Goal: Task Accomplishment & Management: Create task

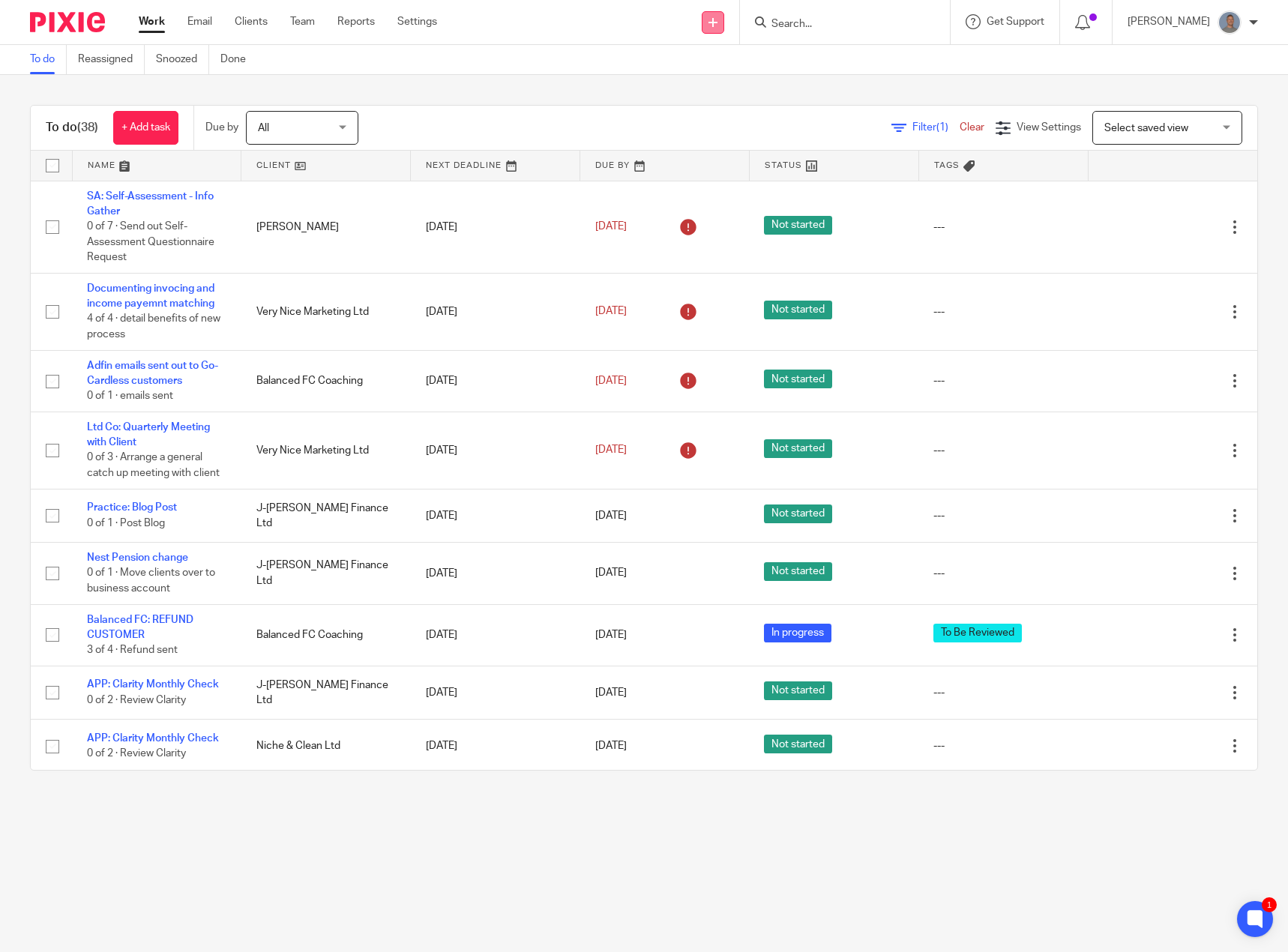
click at [718, 21] on icon at bounding box center [713, 22] width 9 height 9
click at [717, 91] on link "Create task" at bounding box center [722, 91] width 92 height 21
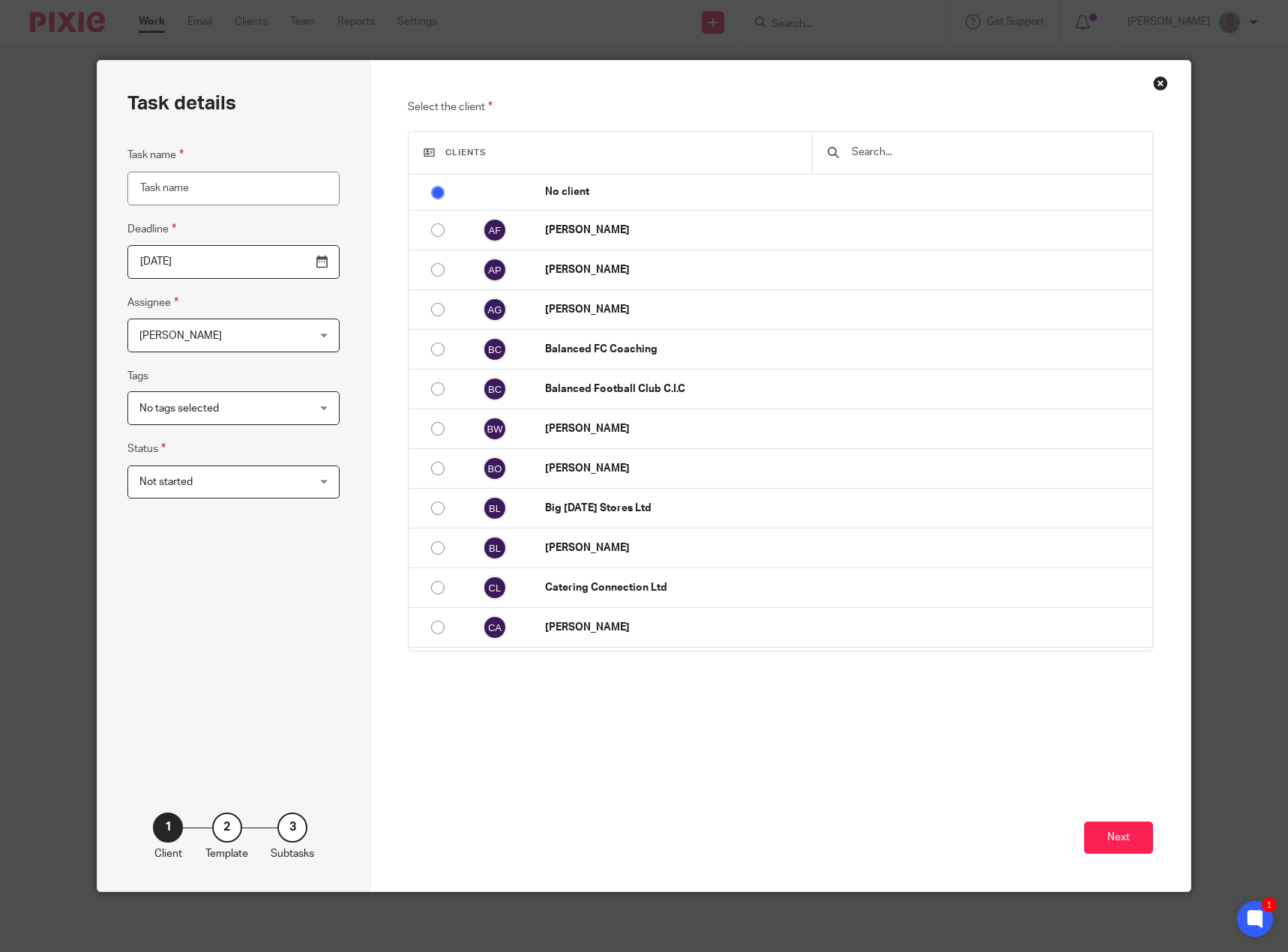
click at [865, 153] on input "text" at bounding box center [994, 152] width 287 height 17
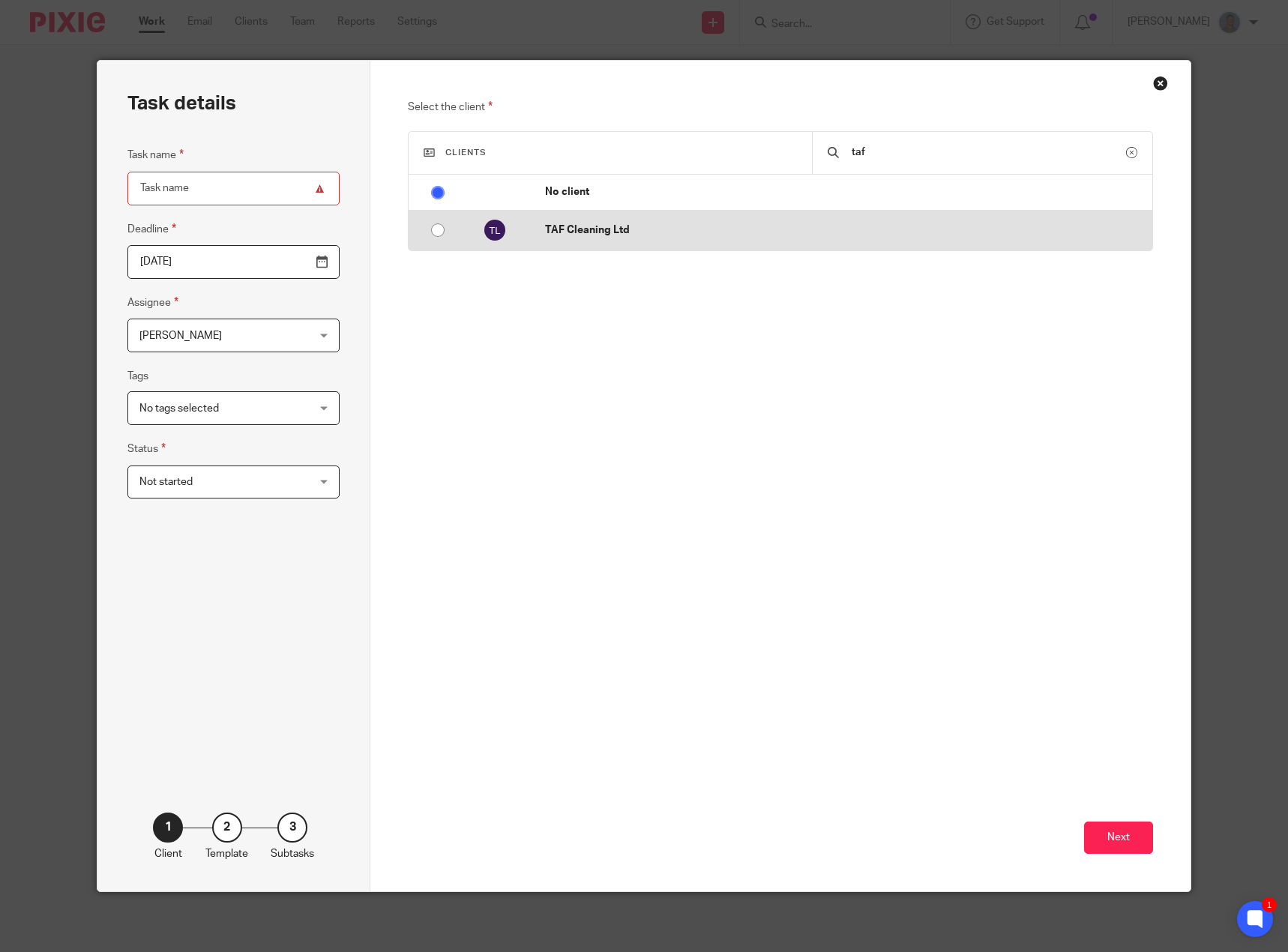
type input "taf"
click at [749, 220] on td "TAF Cleaning Ltd" at bounding box center [841, 231] width 623 height 40
radio input "false"
radio input "true"
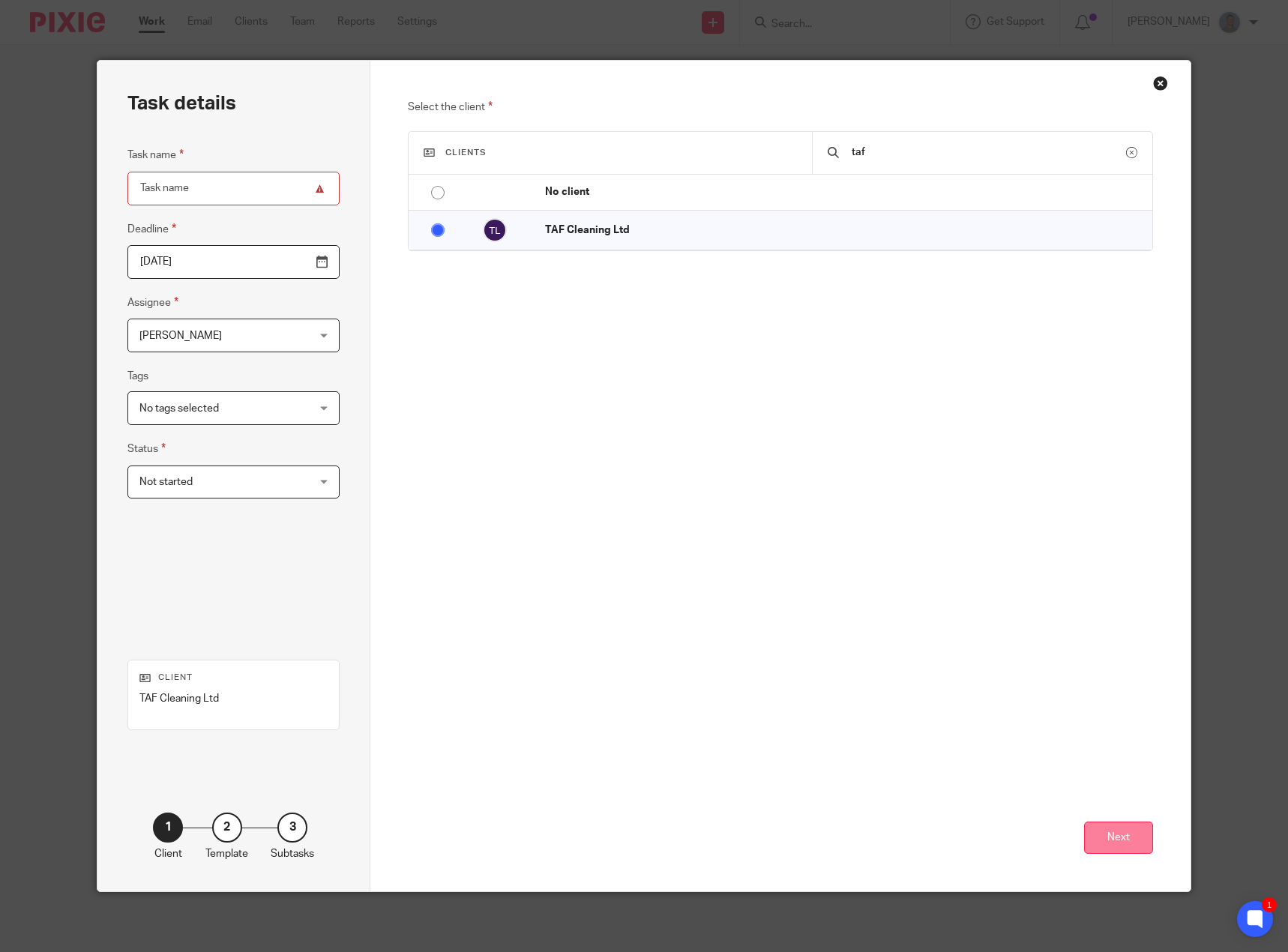
click at [1127, 839] on button "Next" at bounding box center [1118, 837] width 69 height 33
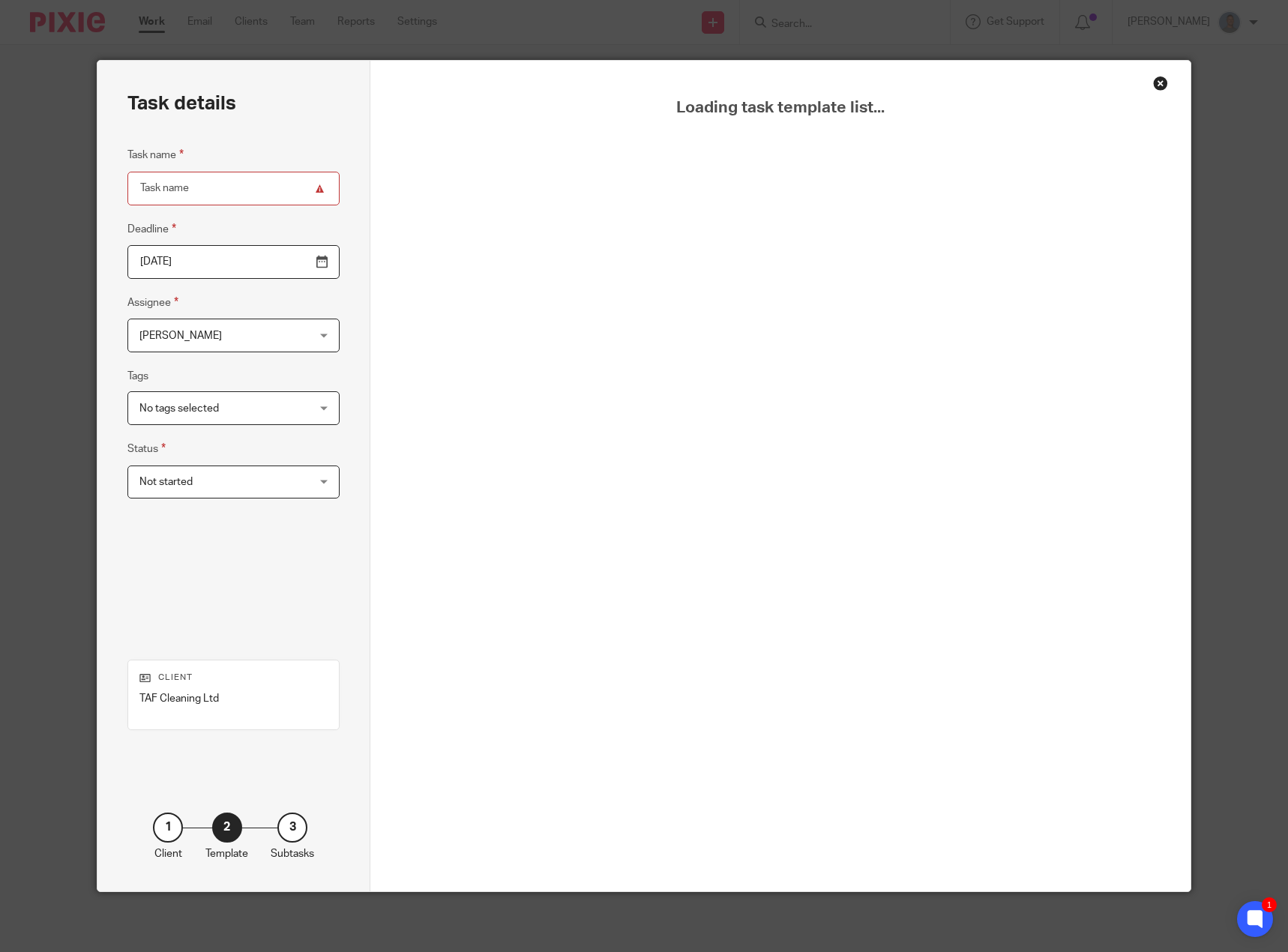
click at [189, 189] on input "Task name" at bounding box center [234, 189] width 213 height 34
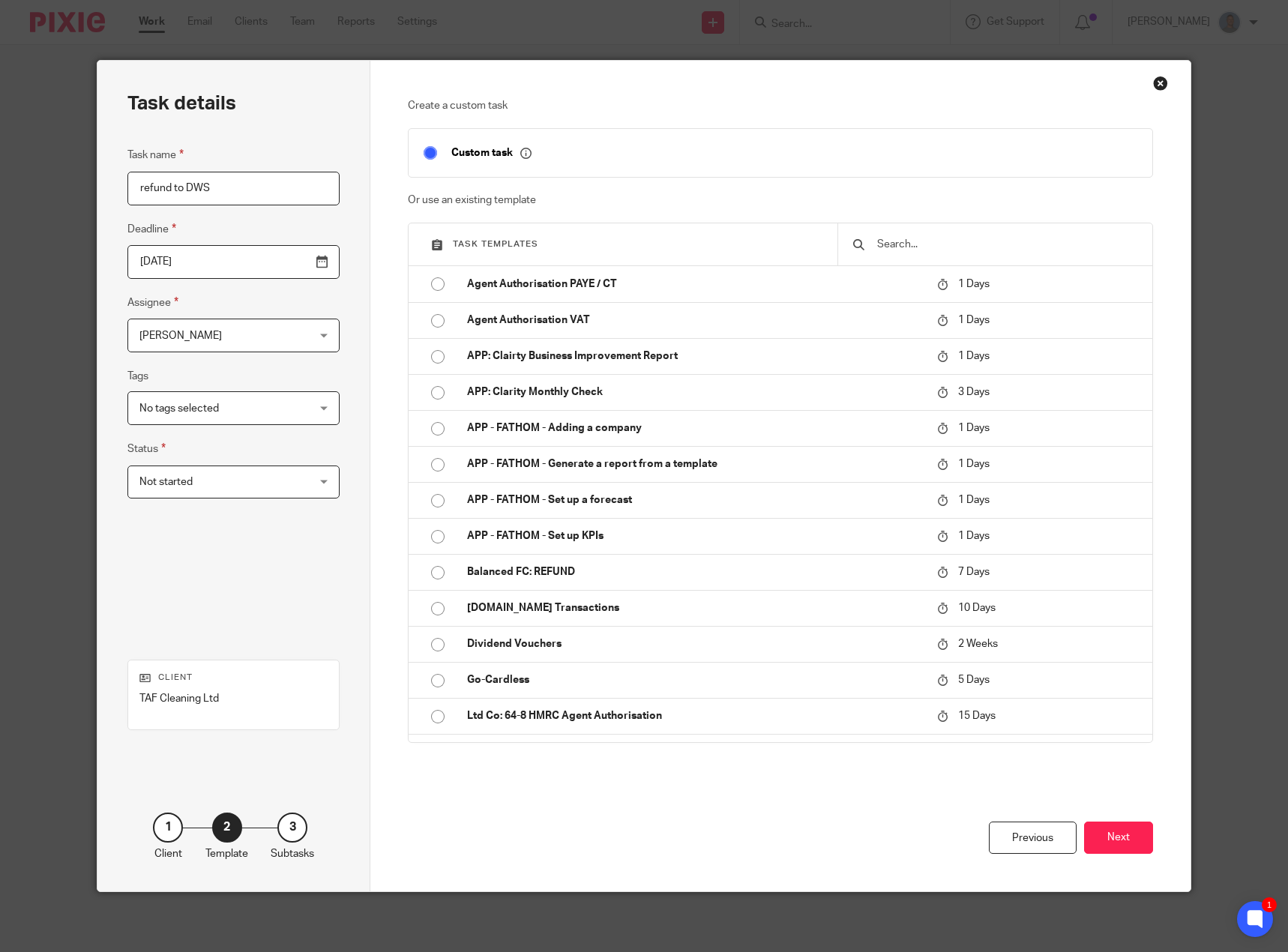
type input "refund to DWS"
click at [322, 264] on input "[DATE]" at bounding box center [234, 262] width 213 height 34
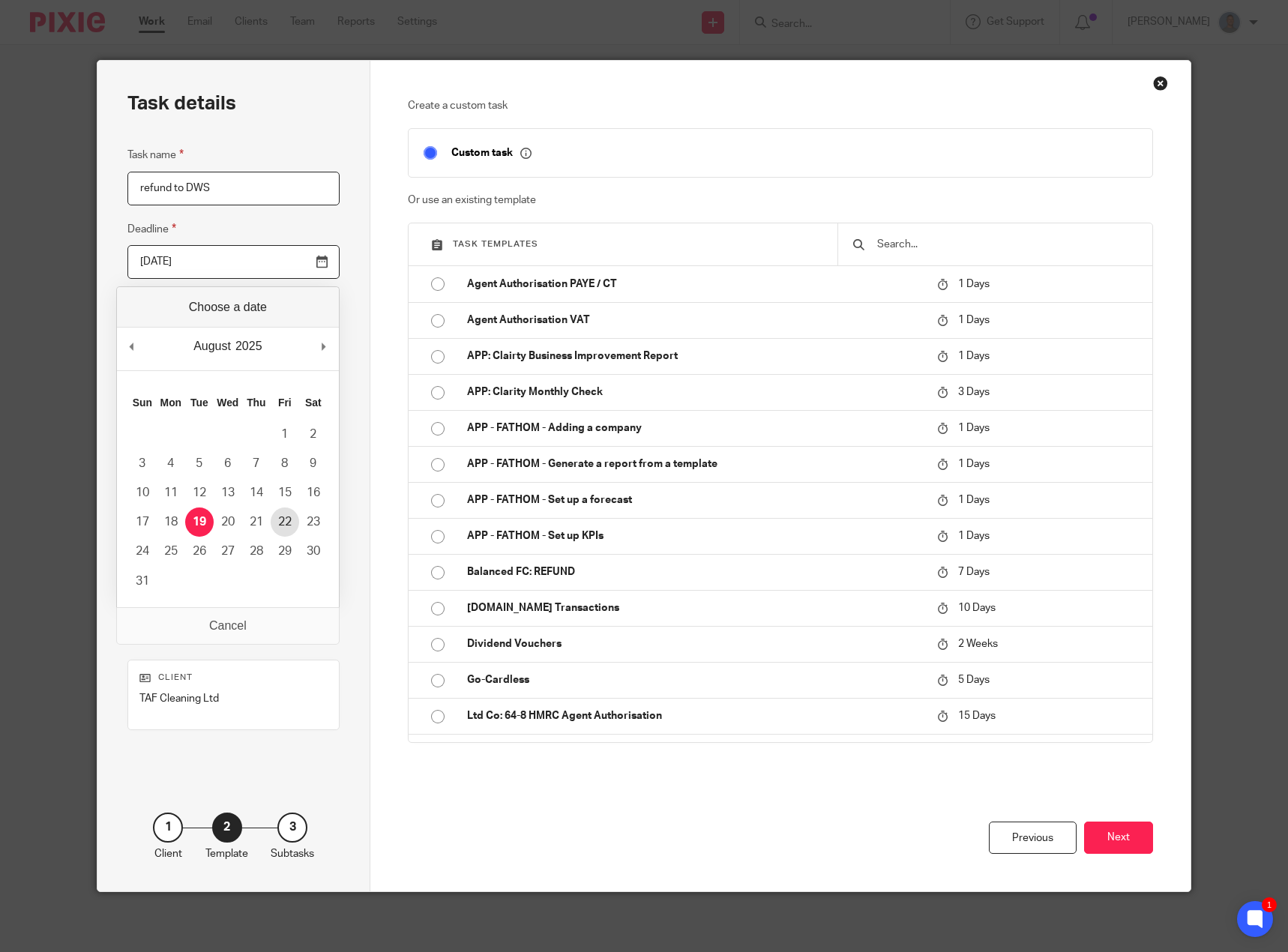
type input "[DATE]"
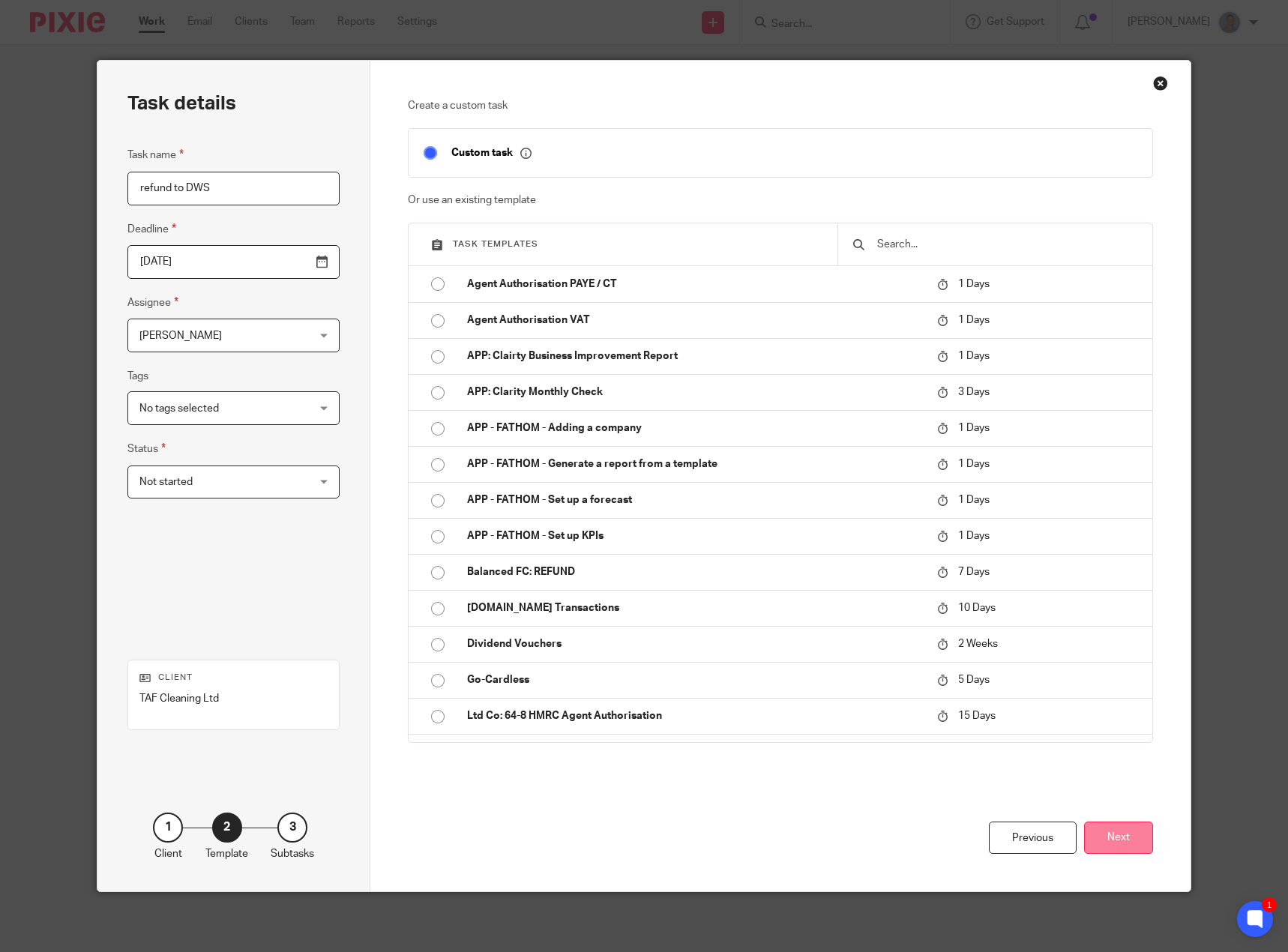
click at [1103, 836] on button "Next" at bounding box center [1118, 837] width 69 height 33
